Goal: Ask a question: Seek information or help from site administrators or community

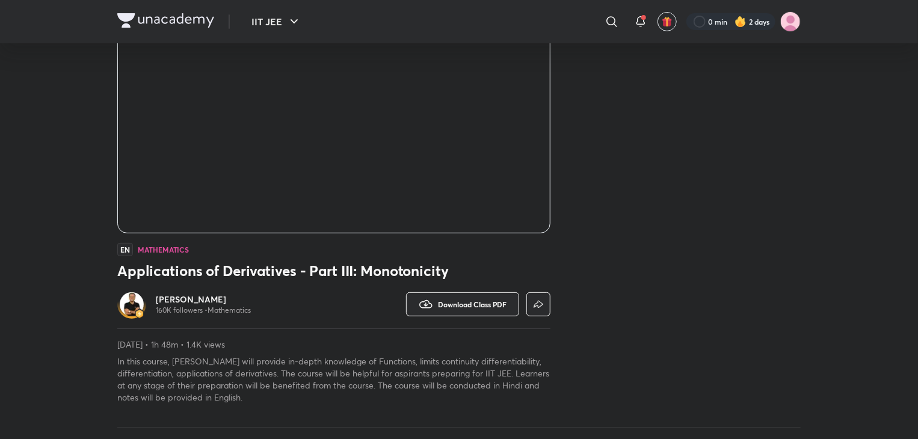
scroll to position [143, 0]
